Goal: Transaction & Acquisition: Book appointment/travel/reservation

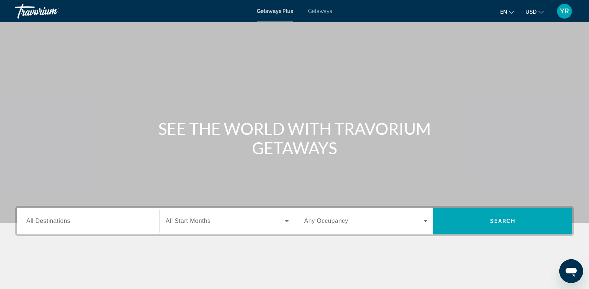
click at [320, 9] on span "Getaways" at bounding box center [320, 11] width 24 height 6
click at [571, 14] on button "YR" at bounding box center [564, 11] width 19 height 16
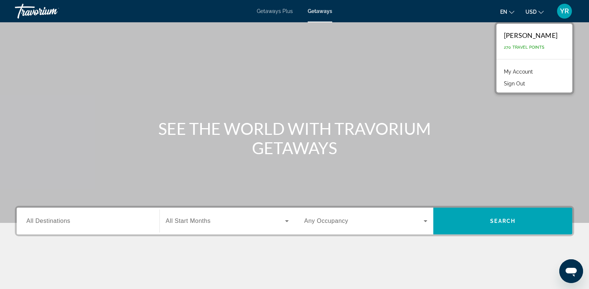
click at [335, 89] on div "Main content" at bounding box center [294, 111] width 589 height 223
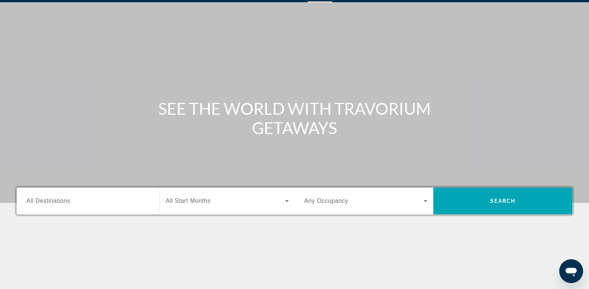
scroll to position [113, 0]
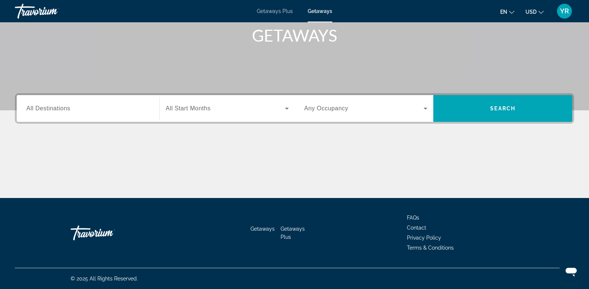
click at [74, 110] on input "Destination All Destinations" at bounding box center [87, 108] width 123 height 9
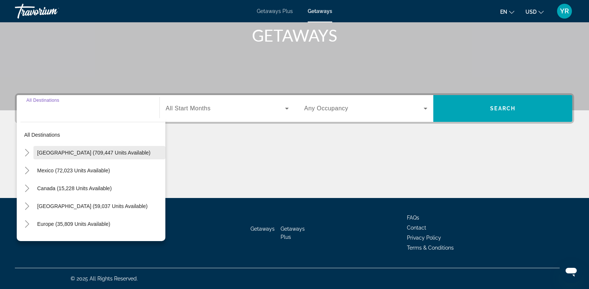
click at [57, 150] on span "[GEOGRAPHIC_DATA] (709,447 units available)" at bounding box center [93, 153] width 113 height 6
type input "**********"
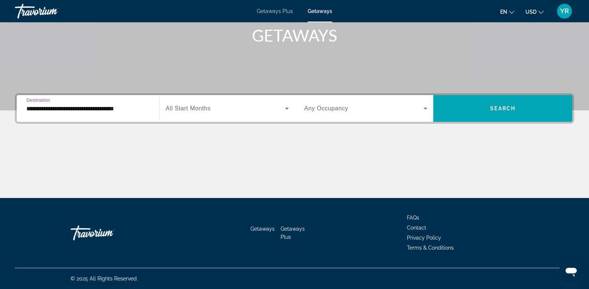
click at [193, 104] on span "Search widget" at bounding box center [225, 108] width 119 height 9
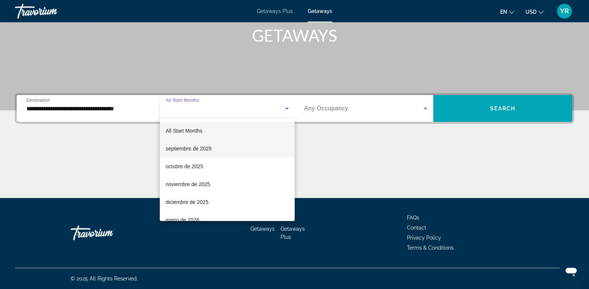
click at [184, 148] on span "septiembre de 2025" at bounding box center [189, 148] width 46 height 9
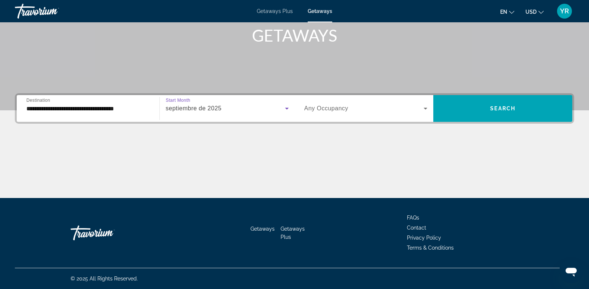
click at [349, 114] on div "Search widget" at bounding box center [365, 108] width 123 height 21
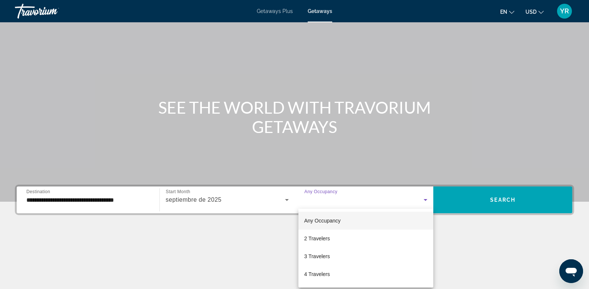
scroll to position [81, 0]
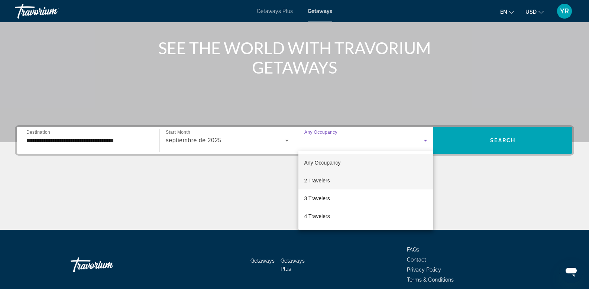
click at [319, 179] on span "2 Travelers" at bounding box center [317, 180] width 26 height 9
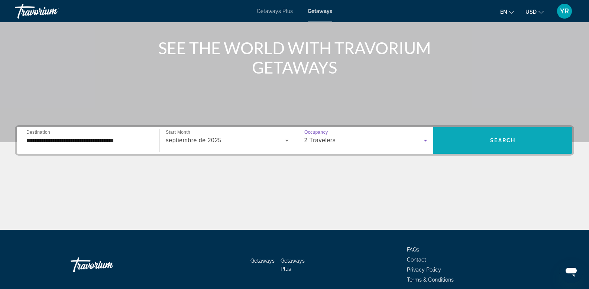
click at [474, 138] on span "Search widget" at bounding box center [502, 141] width 139 height 18
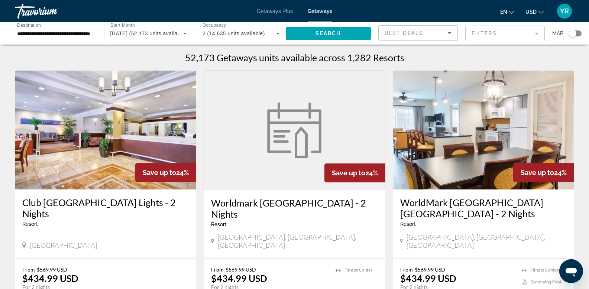
click at [419, 37] on div "Best Deals" at bounding box center [416, 33] width 63 height 9
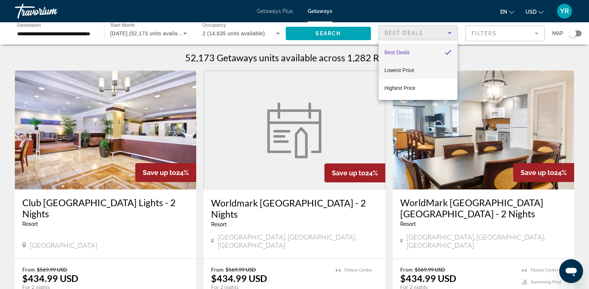
click at [408, 69] on span "Lowest Price" at bounding box center [400, 70] width 30 height 6
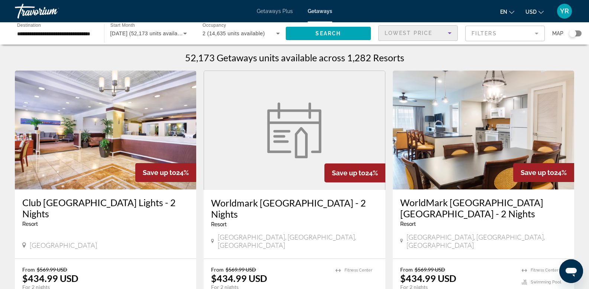
click at [499, 32] on mat-form-field "Filters" at bounding box center [505, 34] width 80 height 16
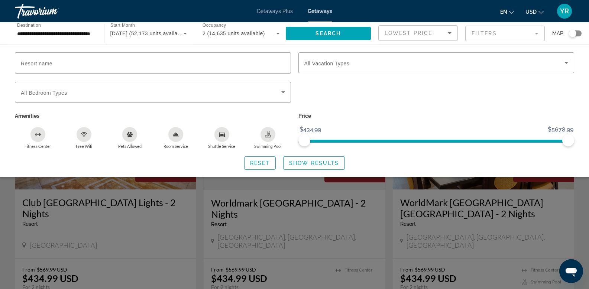
click at [574, 30] on div "Search widget" at bounding box center [572, 33] width 7 height 7
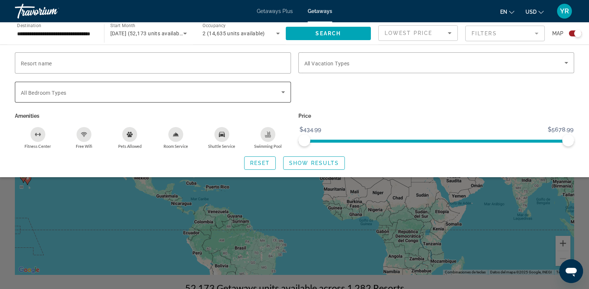
click at [75, 96] on span "Search widget" at bounding box center [151, 92] width 261 height 9
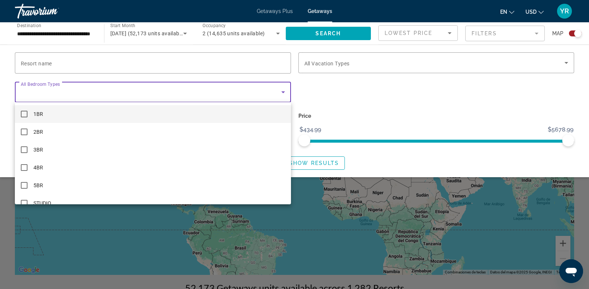
click at [25, 113] on mat-pseudo-checkbox at bounding box center [24, 114] width 7 height 7
click at [340, 110] on div at bounding box center [294, 144] width 589 height 289
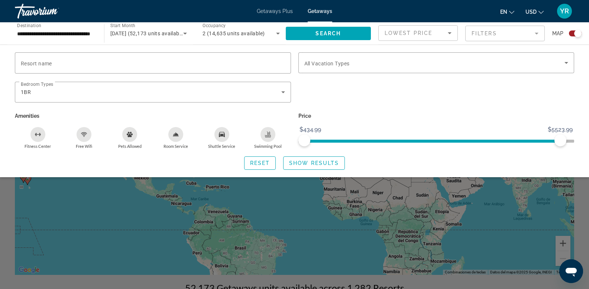
drag, startPoint x: 561, startPoint y: 139, endPoint x: 476, endPoint y: 142, distance: 84.4
click at [410, 141] on span "ngx-slider" at bounding box center [432, 141] width 256 height 3
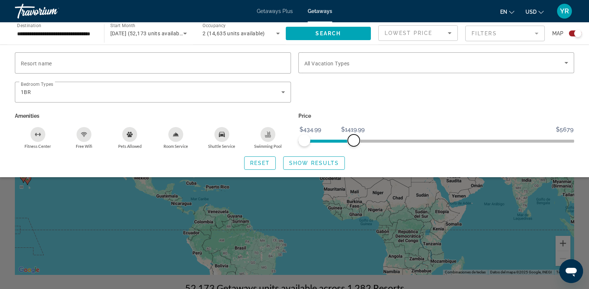
drag, startPoint x: 561, startPoint y: 140, endPoint x: 353, endPoint y: 142, distance: 208.2
click at [353, 142] on span "ngx-slider-max" at bounding box center [354, 141] width 12 height 12
click at [522, 33] on mat-form-field "Filters" at bounding box center [505, 34] width 80 height 16
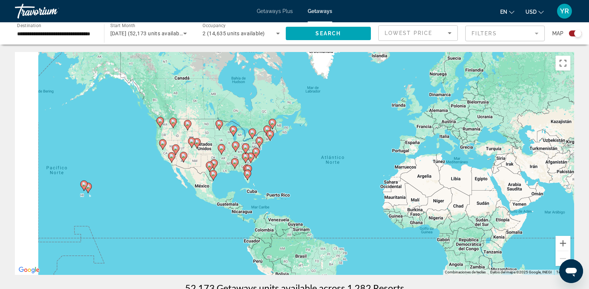
drag, startPoint x: 164, startPoint y: 180, endPoint x: 233, endPoint y: 193, distance: 70.8
click at [233, 193] on div "Para activar la función de arrastre con el teclado, pulsa Alt + Intro. Cuando h…" at bounding box center [295, 163] width 560 height 223
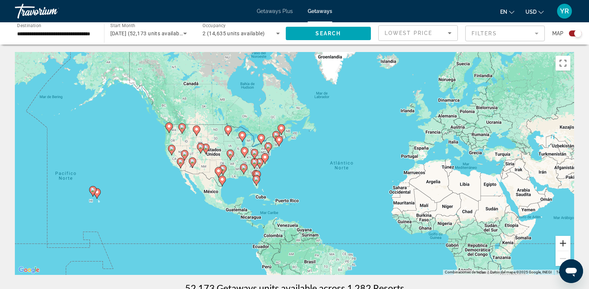
click at [564, 241] on button "Ampliar" at bounding box center [563, 243] width 15 height 15
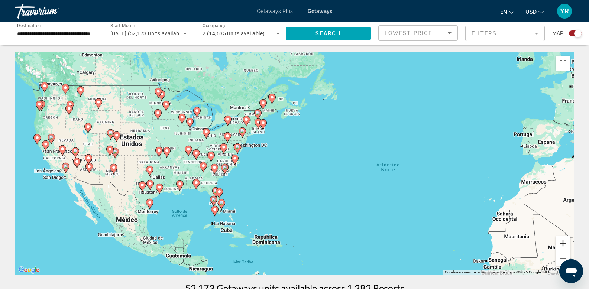
click at [564, 241] on button "Ampliar" at bounding box center [563, 243] width 15 height 15
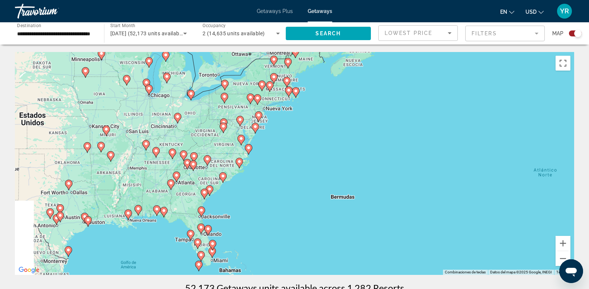
drag, startPoint x: 100, startPoint y: 191, endPoint x: 140, endPoint y: 191, distance: 39.4
click at [139, 191] on div "Para activar la función de arrastre con el teclado, pulsa Alt + Intro. Cuando h…" at bounding box center [295, 163] width 560 height 223
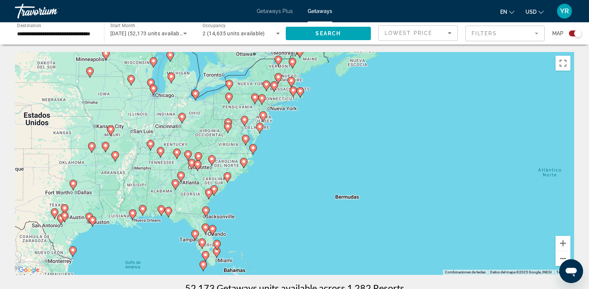
click at [161, 151] on image "Main content" at bounding box center [160, 151] width 4 height 4
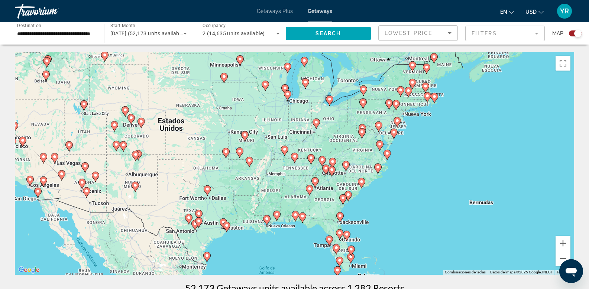
click at [295, 159] on icon "Main content" at bounding box center [294, 158] width 7 height 10
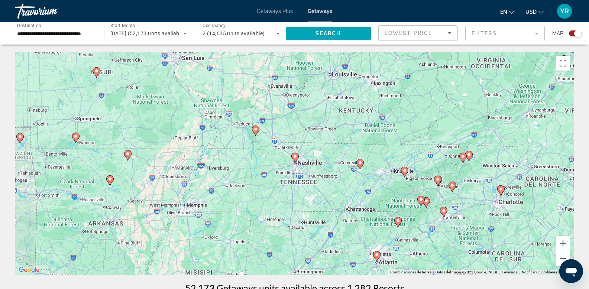
click at [297, 158] on icon "Main content" at bounding box center [294, 158] width 7 height 10
type input "**********"
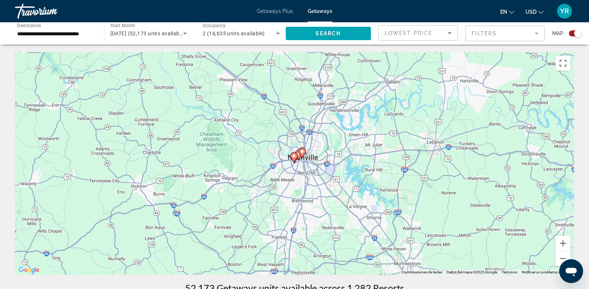
click at [323, 168] on div "Para activar la función de arrastre con el teclado, pulsa Alt + Intro. Cuando h…" at bounding box center [295, 163] width 560 height 223
click at [293, 157] on image "Main content" at bounding box center [294, 156] width 4 height 4
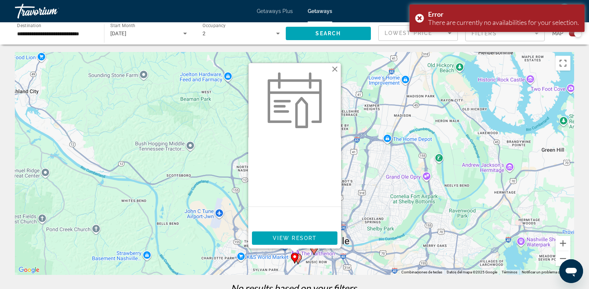
click at [336, 66] on button "Cerrar" at bounding box center [334, 69] width 11 height 11
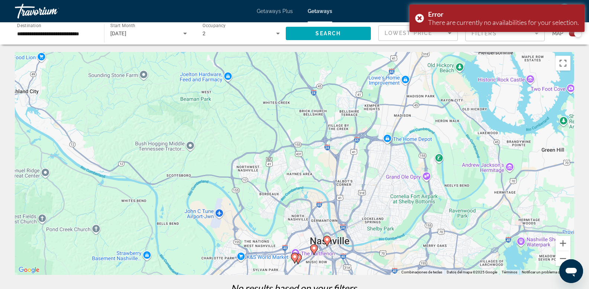
click at [299, 259] on image "Main content" at bounding box center [298, 257] width 4 height 4
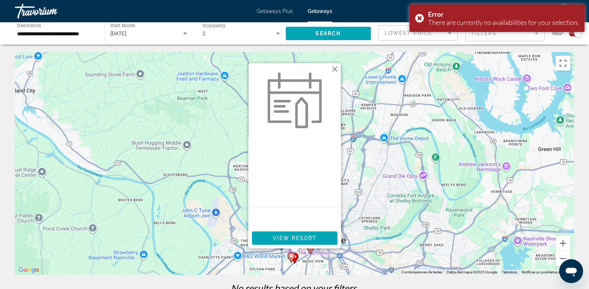
click at [337, 67] on button "Cerrar" at bounding box center [334, 69] width 11 height 11
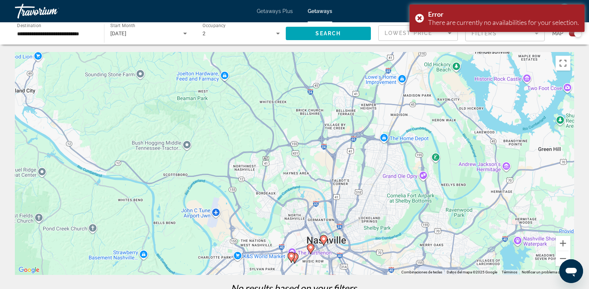
click at [325, 240] on image "Main content" at bounding box center [324, 239] width 4 height 4
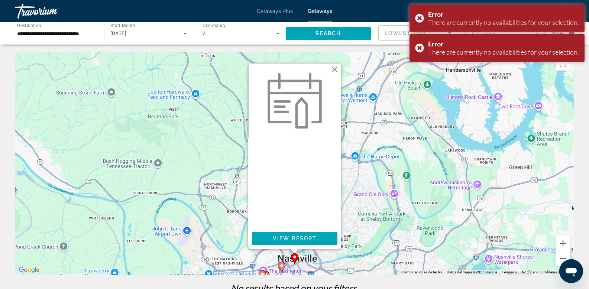
click at [334, 66] on button "Cerrar" at bounding box center [334, 69] width 11 height 11
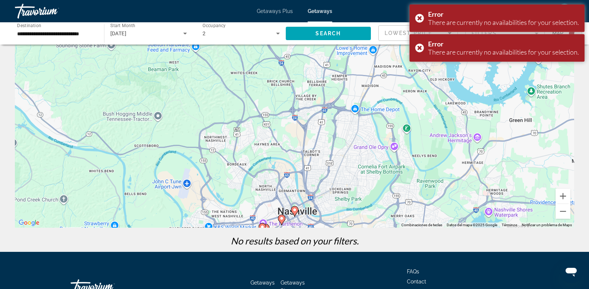
scroll to position [49, 0]
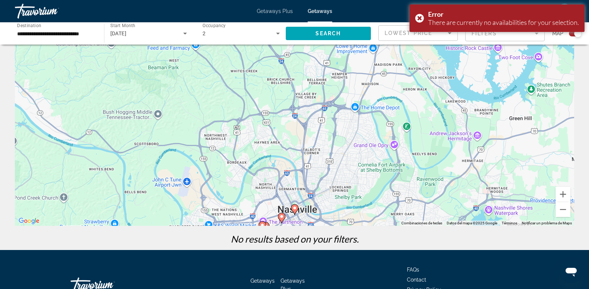
click at [279, 216] on icon "Main content" at bounding box center [281, 218] width 7 height 10
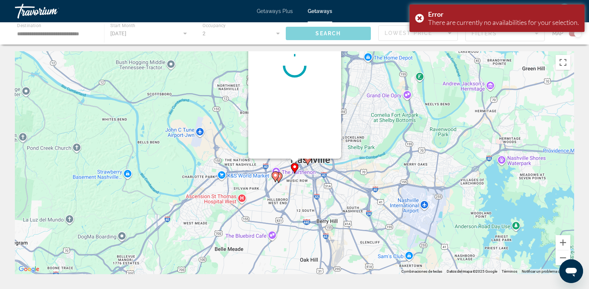
scroll to position [0, 0]
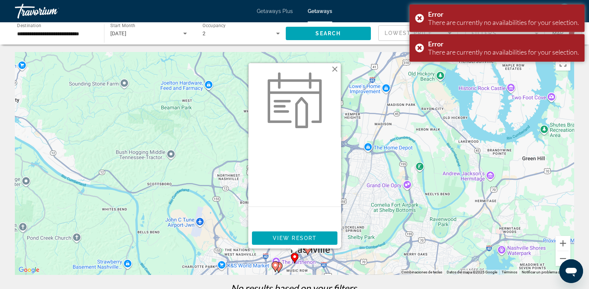
click at [338, 70] on button "Cerrar" at bounding box center [334, 69] width 11 height 11
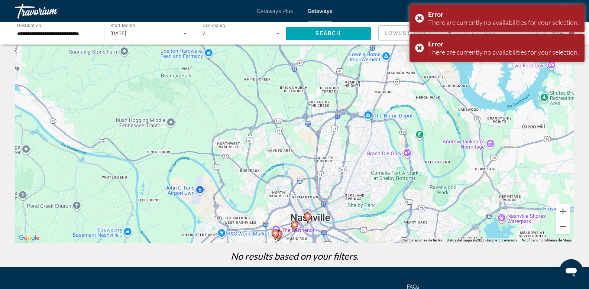
scroll to position [101, 0]
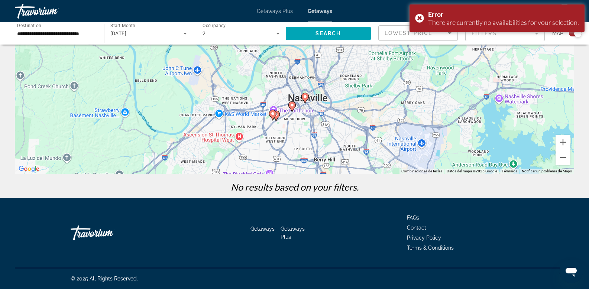
drag, startPoint x: 416, startPoint y: 126, endPoint x: 416, endPoint y: 88, distance: 37.6
click at [416, 88] on div "Para activar la función de arrastre con el teclado, pulsa Alt + Intro. Cuando h…" at bounding box center [295, 62] width 560 height 223
click at [277, 117] on icon "Main content" at bounding box center [276, 116] width 7 height 10
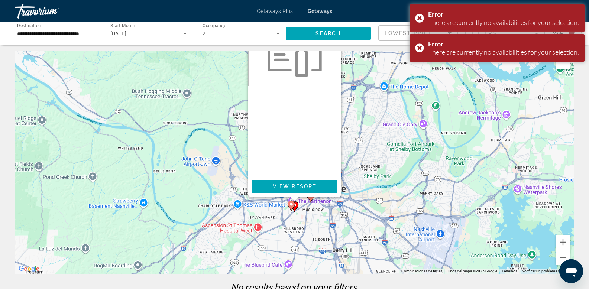
scroll to position [0, 0]
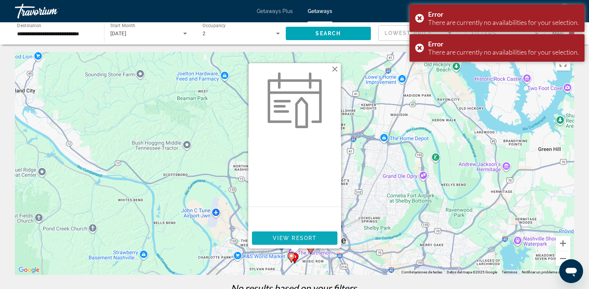
click at [297, 235] on span "View Resort" at bounding box center [295, 238] width 44 height 6
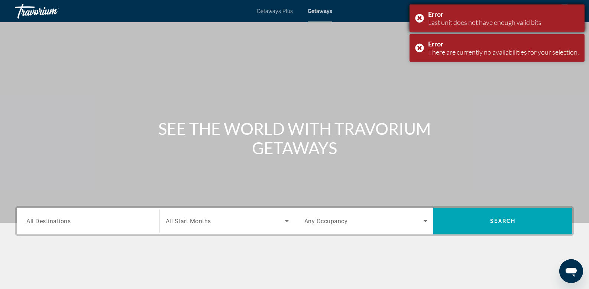
click at [417, 18] on div "Error Last unit does not have enough valid bits" at bounding box center [497, 18] width 175 height 28
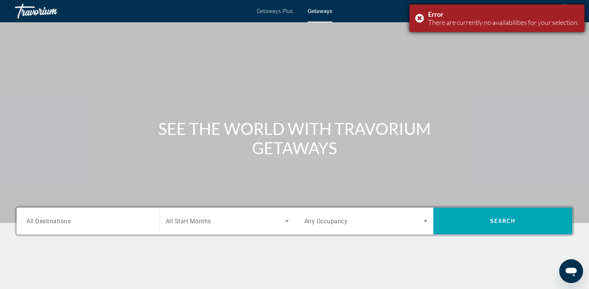
click at [420, 16] on div "Error There are currently no availabilities for your selection." at bounding box center [497, 18] width 175 height 28
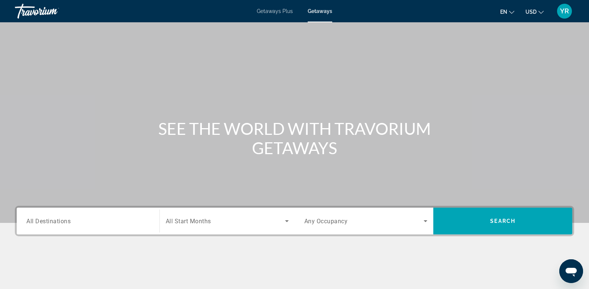
click at [263, 4] on div "Getaways Plus Getaways en English Español Français Italiano Português русский U…" at bounding box center [294, 10] width 589 height 19
drag, startPoint x: 276, startPoint y: 10, endPoint x: 280, endPoint y: 13, distance: 4.8
click at [276, 10] on span "Getaways Plus" at bounding box center [275, 11] width 36 height 6
